Goal: Transaction & Acquisition: Purchase product/service

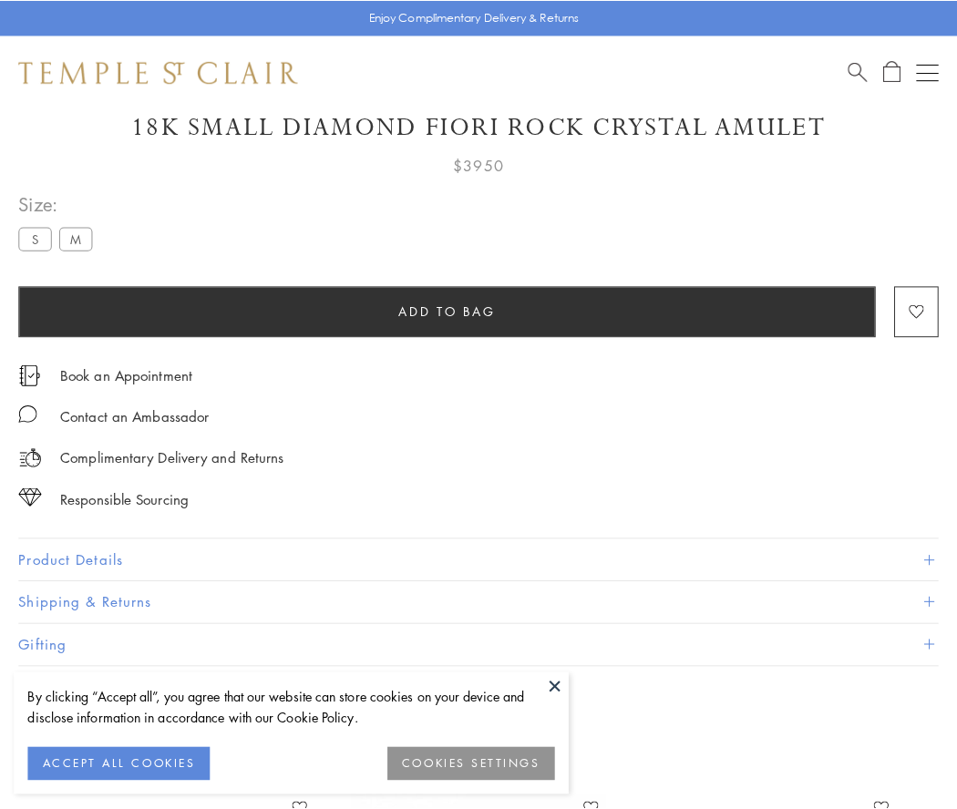
scroll to position [108, 0]
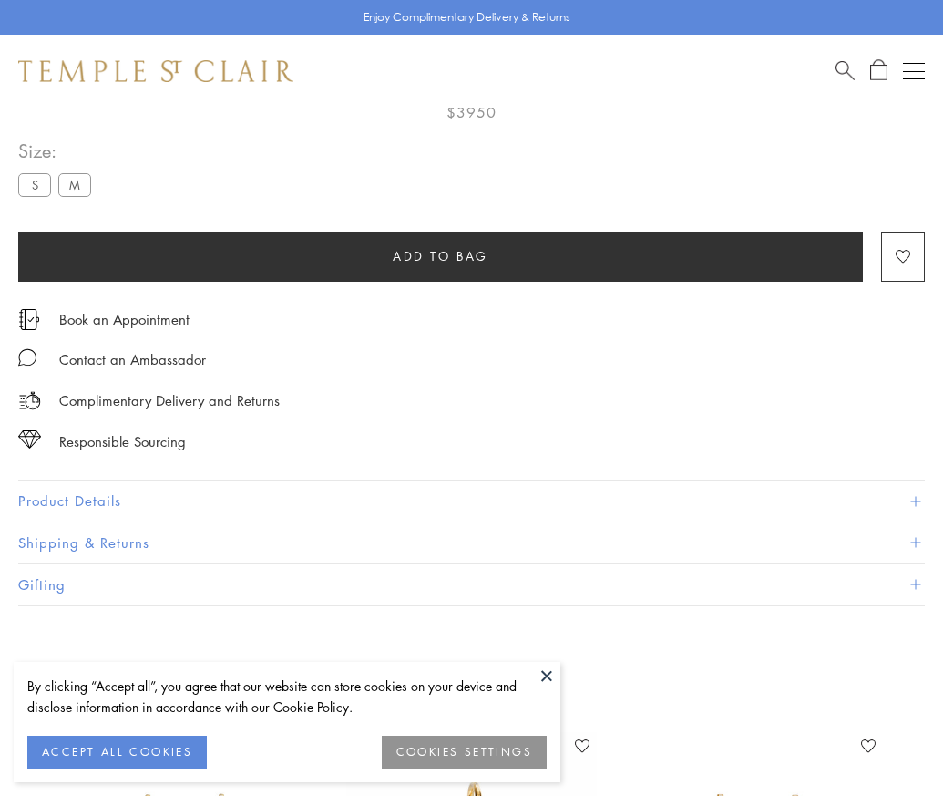
click at [440, 255] on span "Add to bag" at bounding box center [441, 256] width 96 height 20
